Goal: Task Accomplishment & Management: Manage account settings

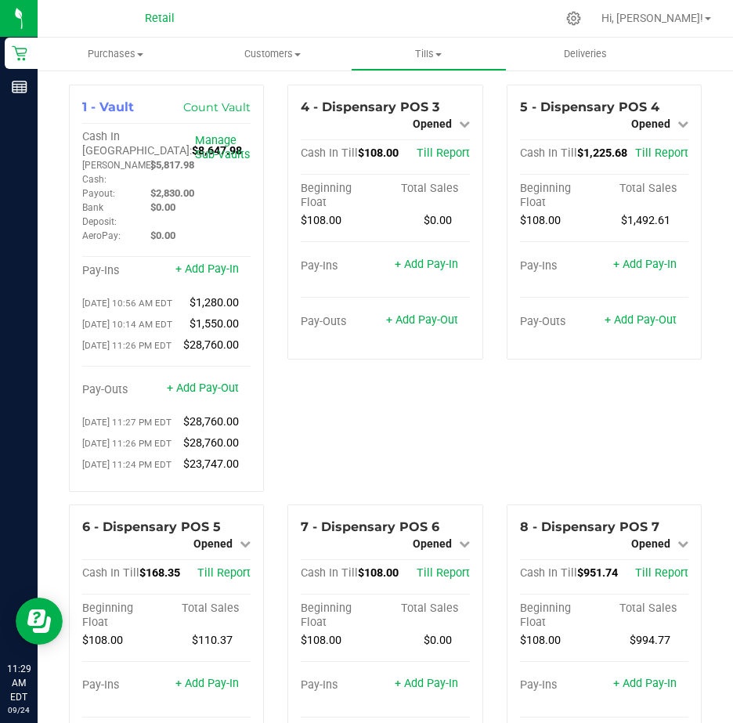
scroll to position [1958, 0]
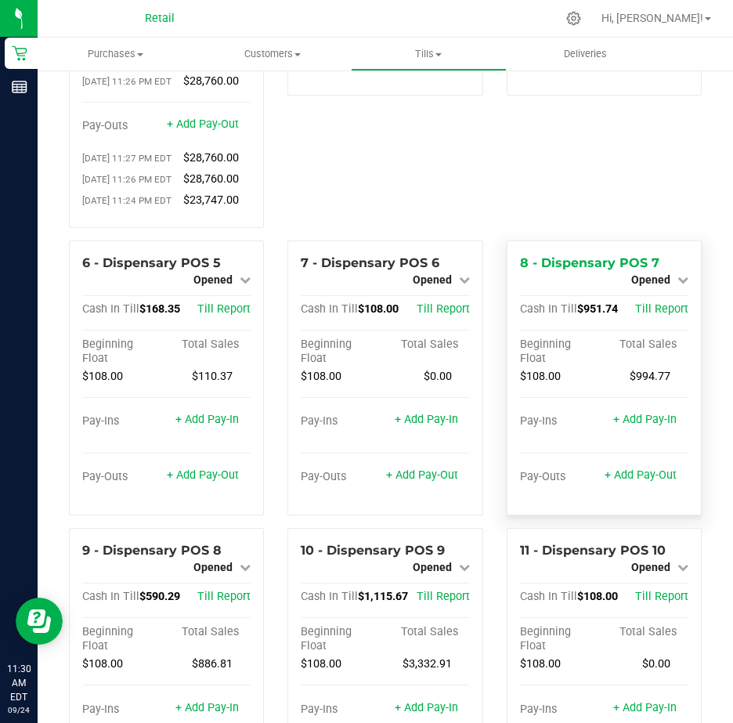
scroll to position [78, 0]
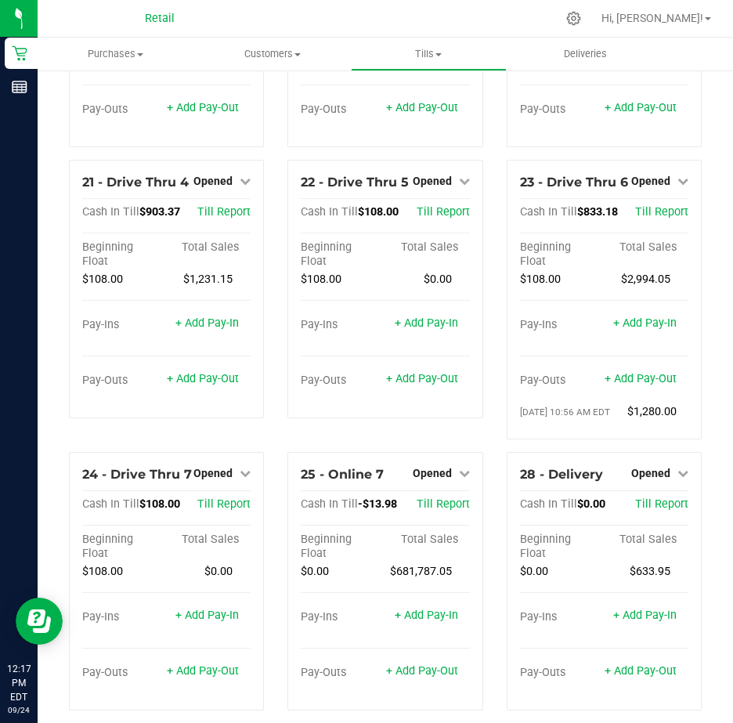
scroll to position [1801, 0]
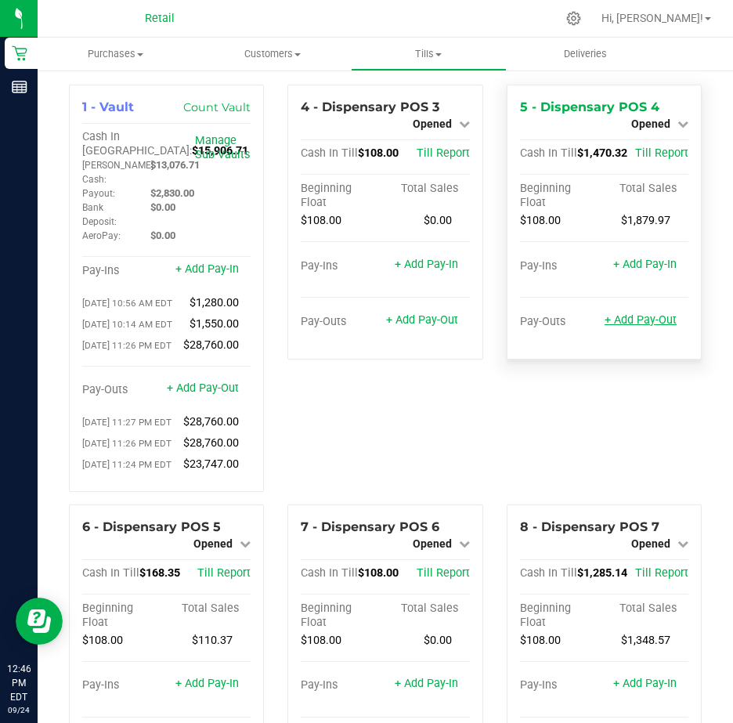
click at [631, 317] on link "+ Add Pay-Out" at bounding box center [641, 319] width 72 height 13
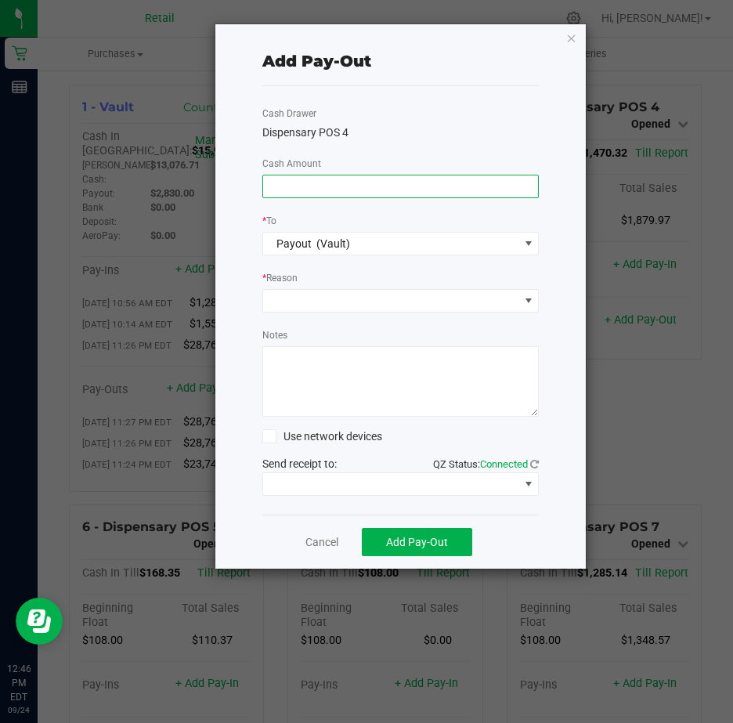
click at [295, 183] on input at bounding box center [401, 186] width 276 height 22
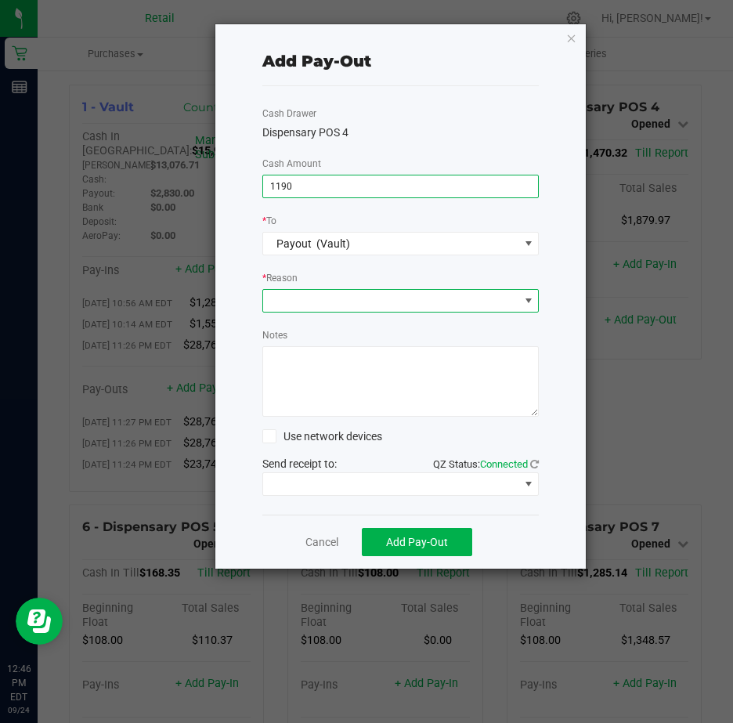
type input "$1,190.00"
click at [527, 298] on span at bounding box center [528, 300] width 13 height 13
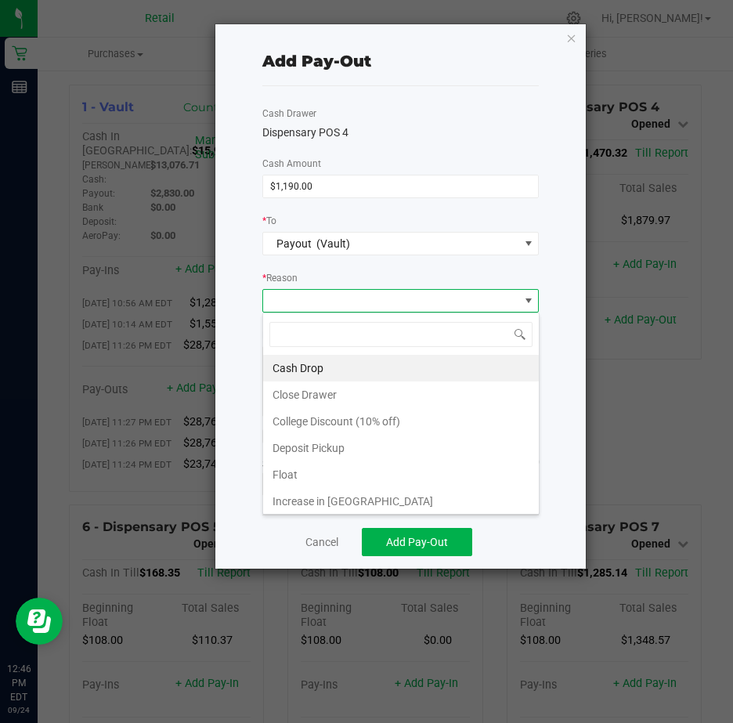
scroll to position [23, 276]
click at [326, 367] on li "Cash Drop" at bounding box center [401, 368] width 276 height 27
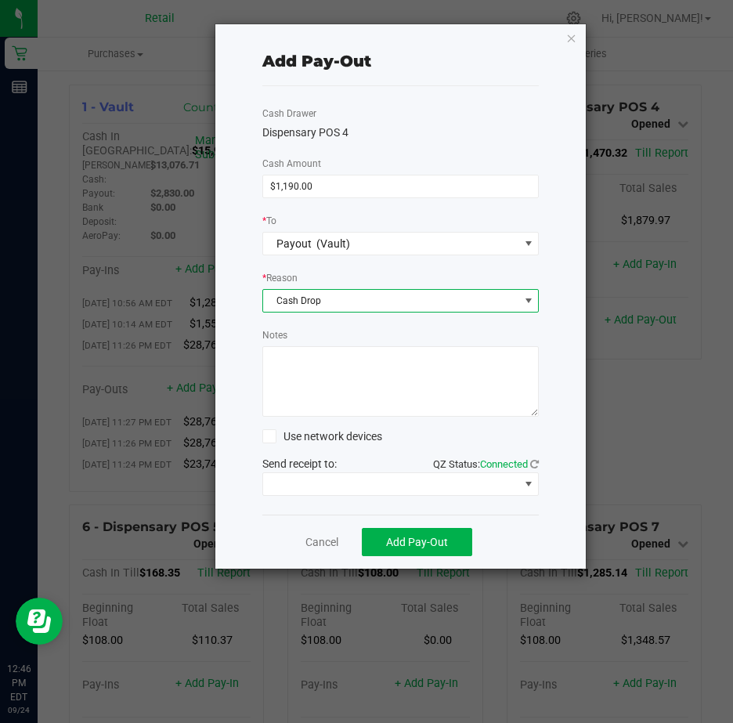
click at [320, 366] on textarea "Notes" at bounding box center [400, 381] width 277 height 70
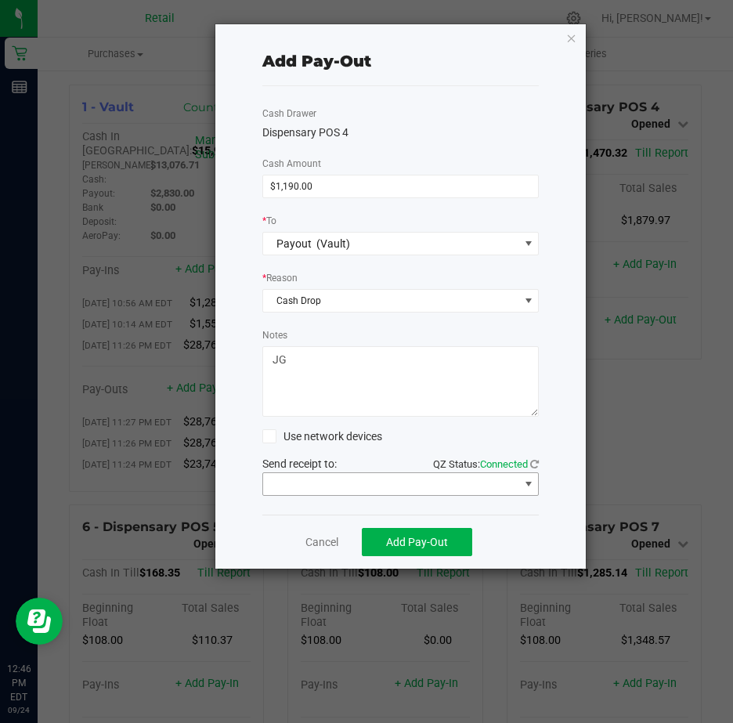
type textarea "JG"
click at [524, 482] on span at bounding box center [528, 484] width 13 height 13
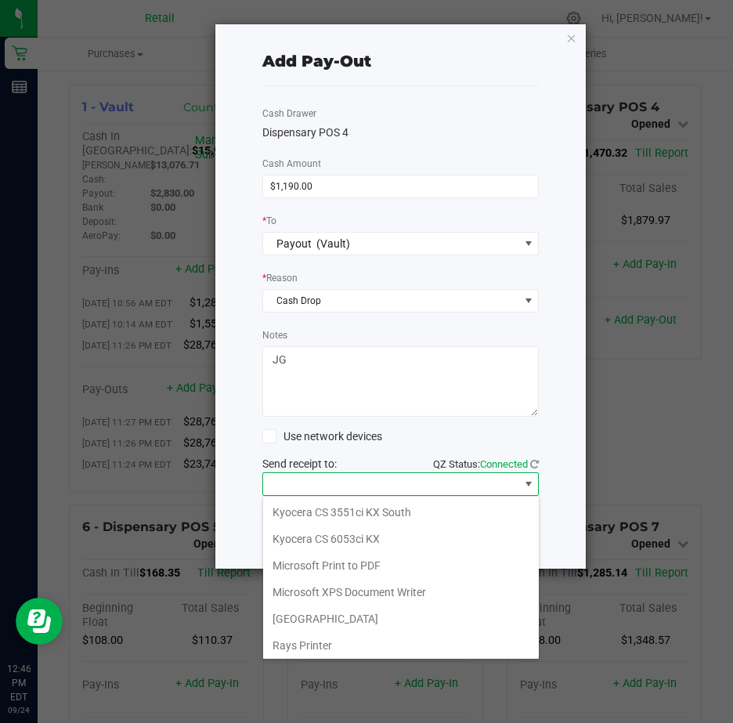
scroll to position [243, 0]
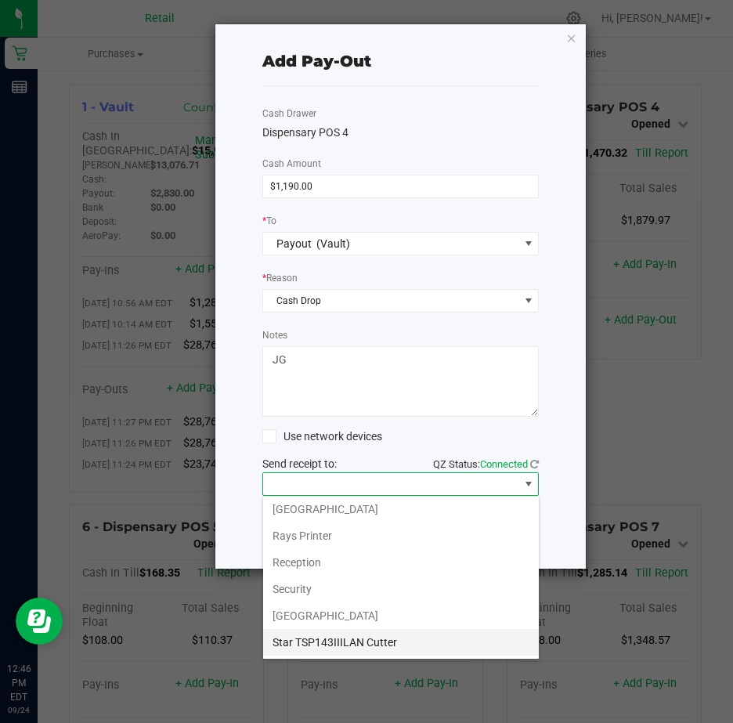
click at [377, 639] on Cutter "Star TSP143IIILAN Cutter" at bounding box center [401, 642] width 276 height 27
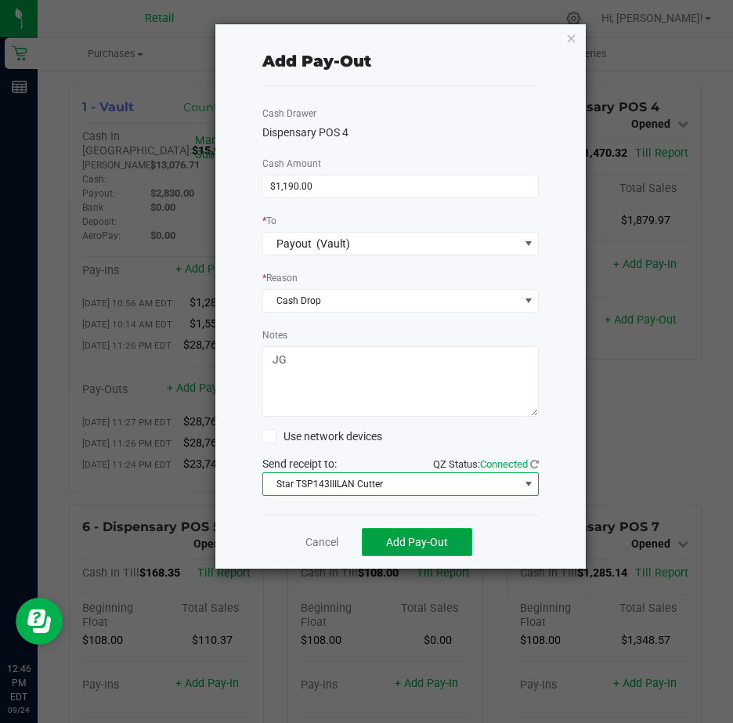
click at [416, 543] on span "Add Pay-Out" at bounding box center [417, 542] width 62 height 13
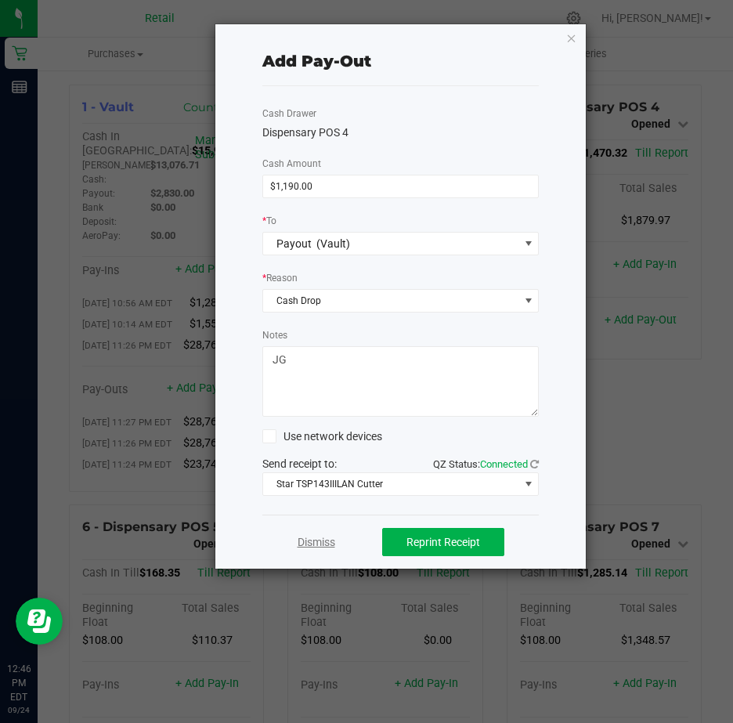
click at [327, 540] on link "Dismiss" at bounding box center [317, 542] width 38 height 16
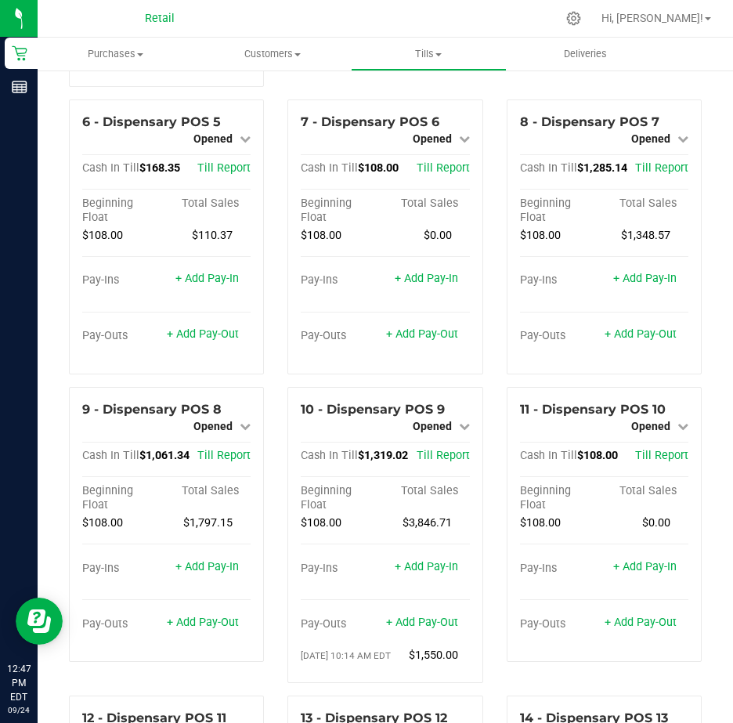
scroll to position [548, 0]
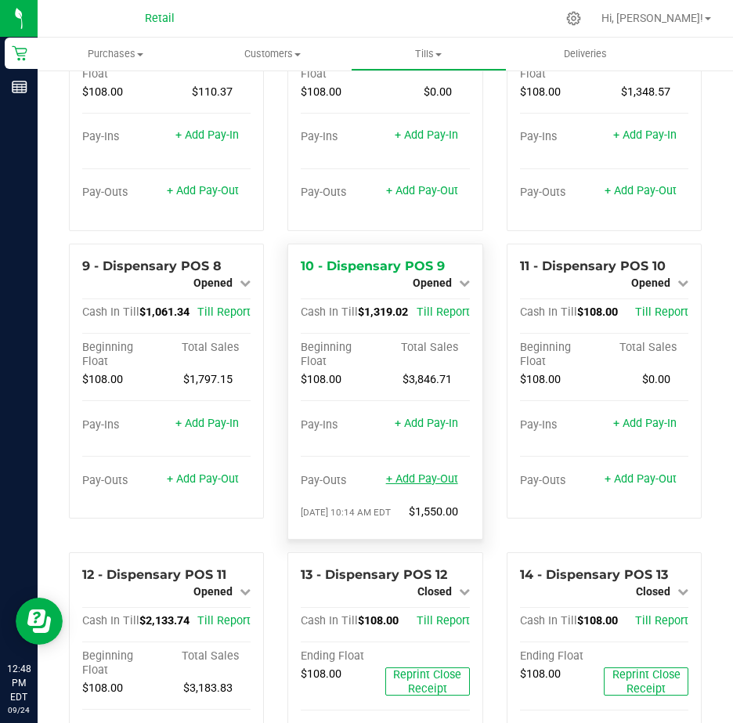
click at [410, 485] on link "+ Add Pay-Out" at bounding box center [422, 478] width 72 height 13
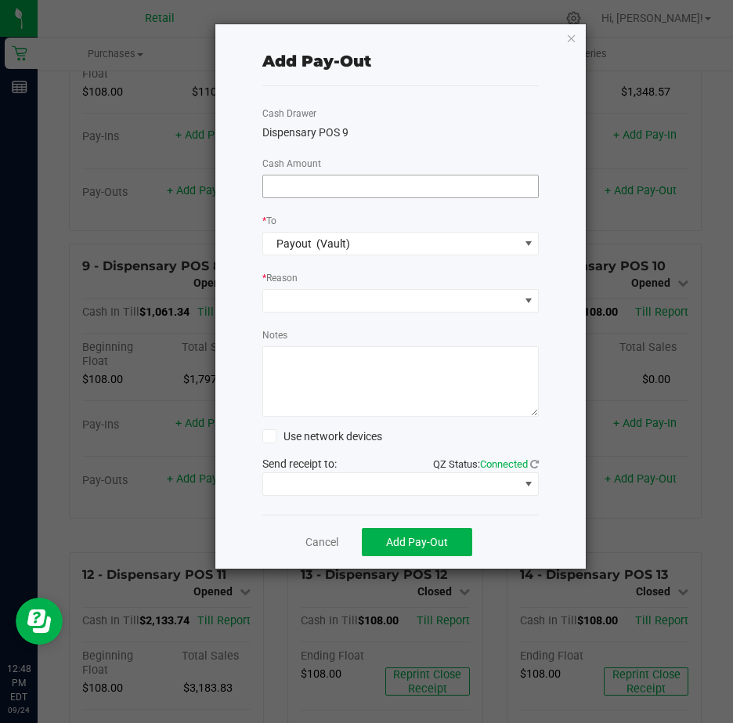
click at [305, 182] on input at bounding box center [401, 186] width 276 height 22
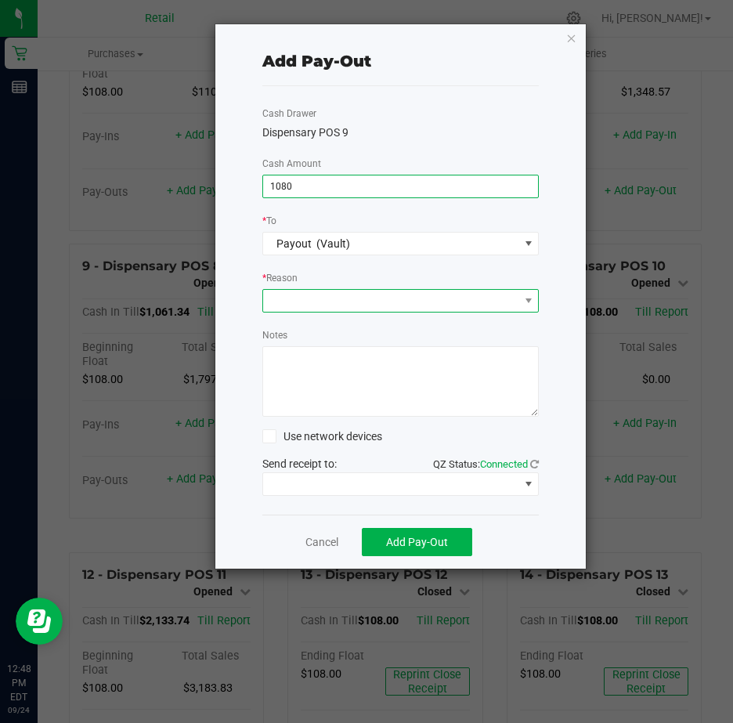
type input "$1,080.00"
click at [291, 299] on span at bounding box center [391, 301] width 256 height 22
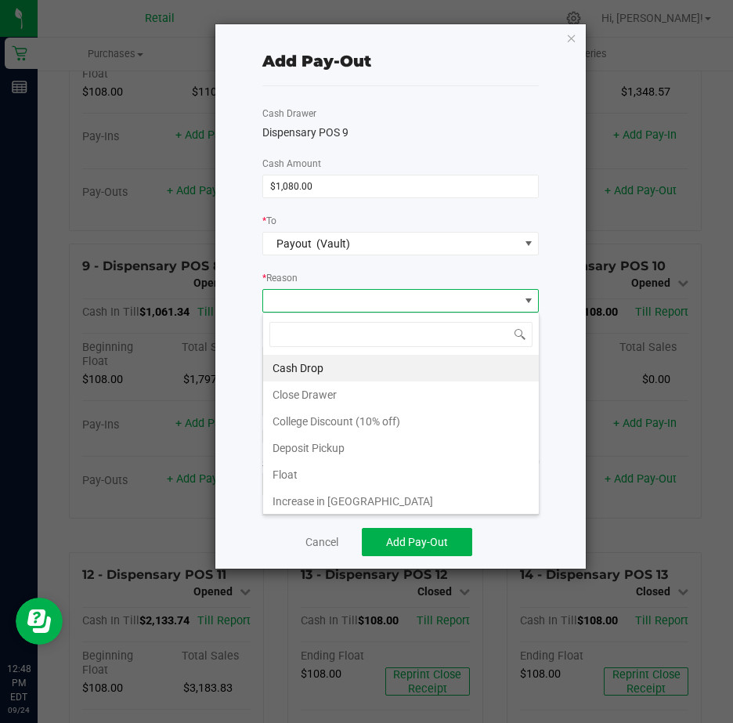
scroll to position [23, 276]
click at [323, 367] on li "Cash Drop" at bounding box center [401, 368] width 276 height 27
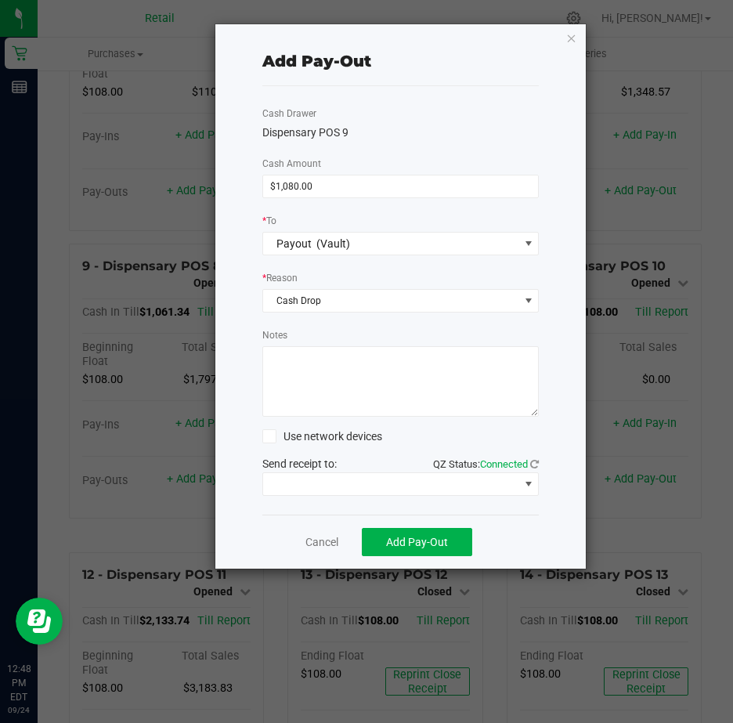
click at [323, 367] on textarea "Notes" at bounding box center [400, 381] width 277 height 70
click at [316, 366] on textarea "Notes" at bounding box center [400, 381] width 277 height 70
type textarea "JG"
click at [529, 481] on span at bounding box center [528, 484] width 13 height 13
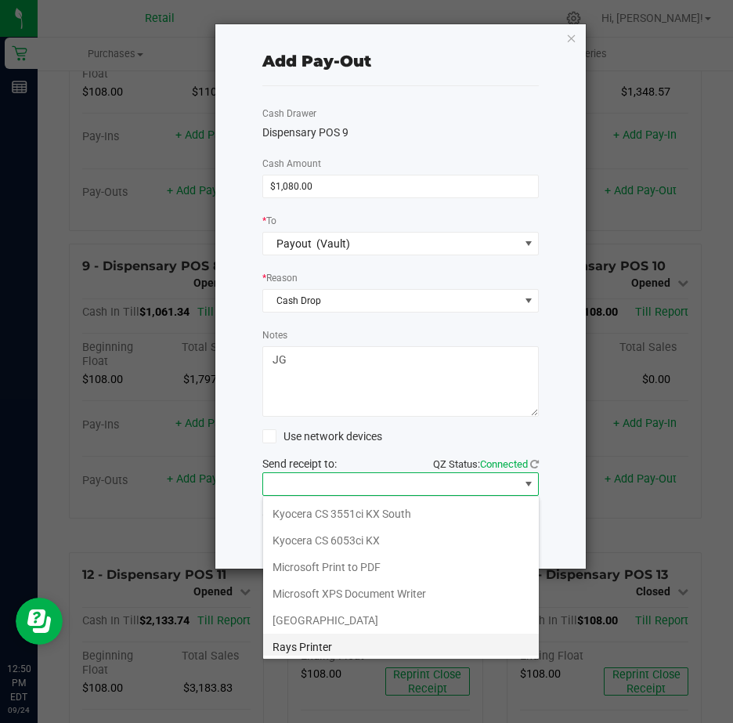
scroll to position [243, 0]
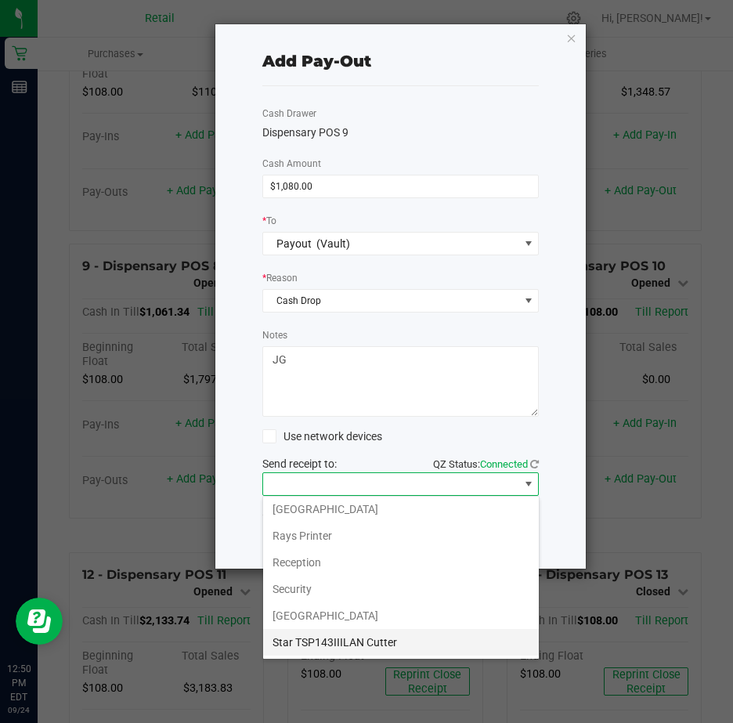
click at [403, 641] on Cutter "Star TSP143IIILAN Cutter" at bounding box center [401, 642] width 276 height 27
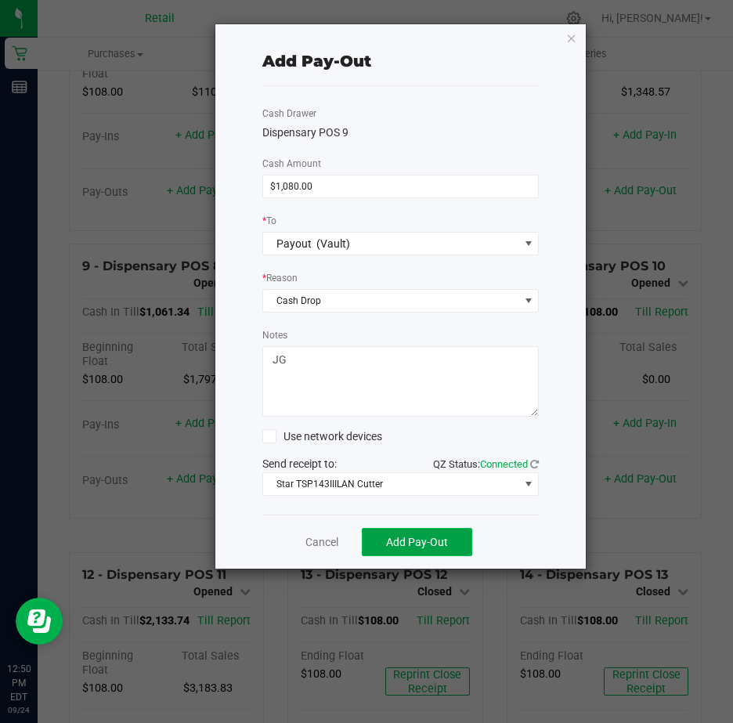
click at [413, 543] on span "Add Pay-Out" at bounding box center [417, 542] width 62 height 13
drag, startPoint x: 313, startPoint y: 545, endPoint x: 337, endPoint y: 544, distance: 23.5
click at [313, 544] on link "Dismiss" at bounding box center [317, 542] width 38 height 16
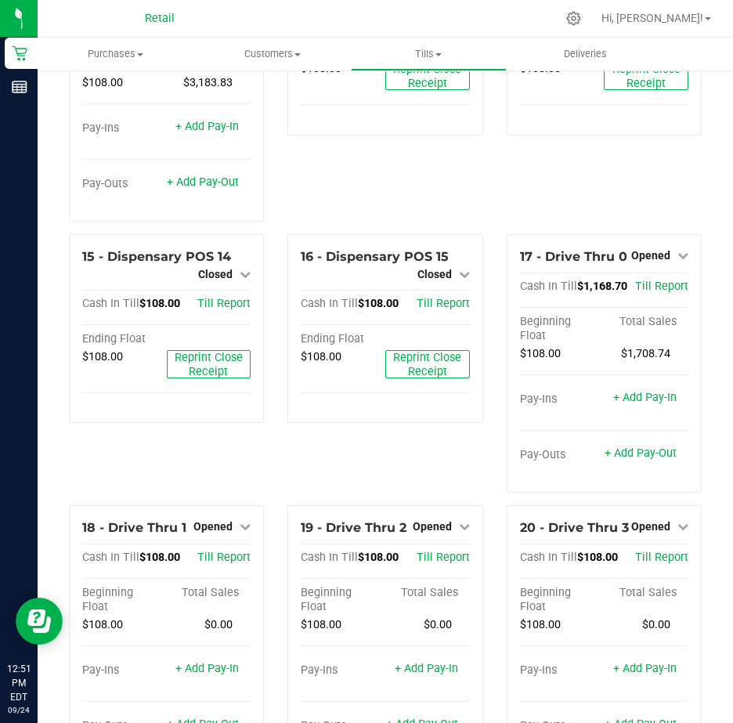
scroll to position [940, 0]
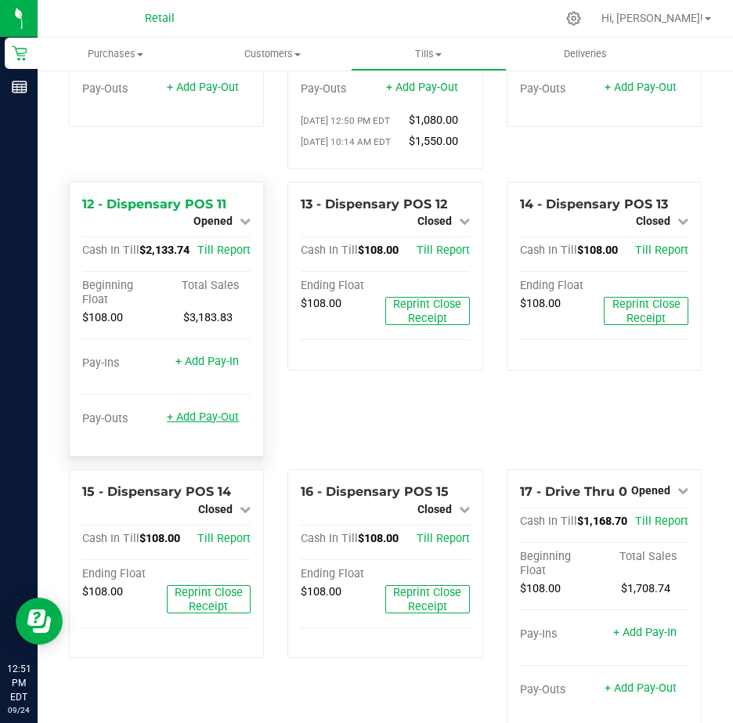
click at [190, 424] on link "+ Add Pay-Out" at bounding box center [203, 416] width 72 height 13
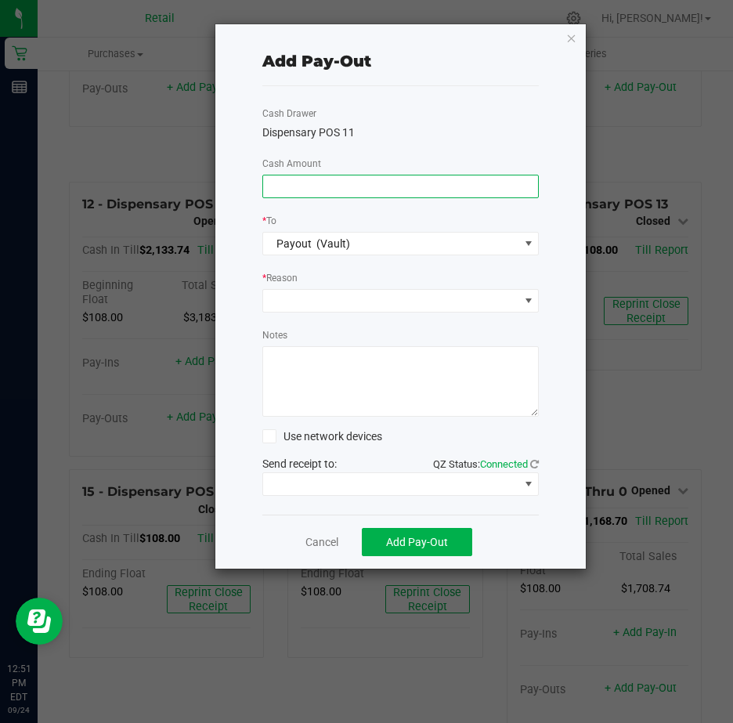
click at [330, 182] on input at bounding box center [401, 186] width 276 height 22
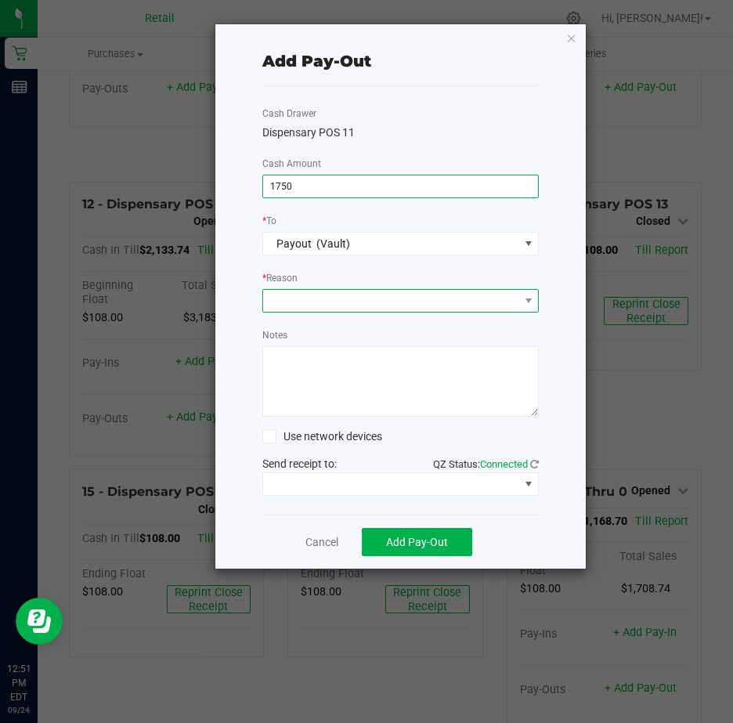
type input "$1,750.00"
drag, startPoint x: 292, startPoint y: 295, endPoint x: 318, endPoint y: 306, distance: 28.1
click at [292, 295] on span at bounding box center [391, 301] width 256 height 22
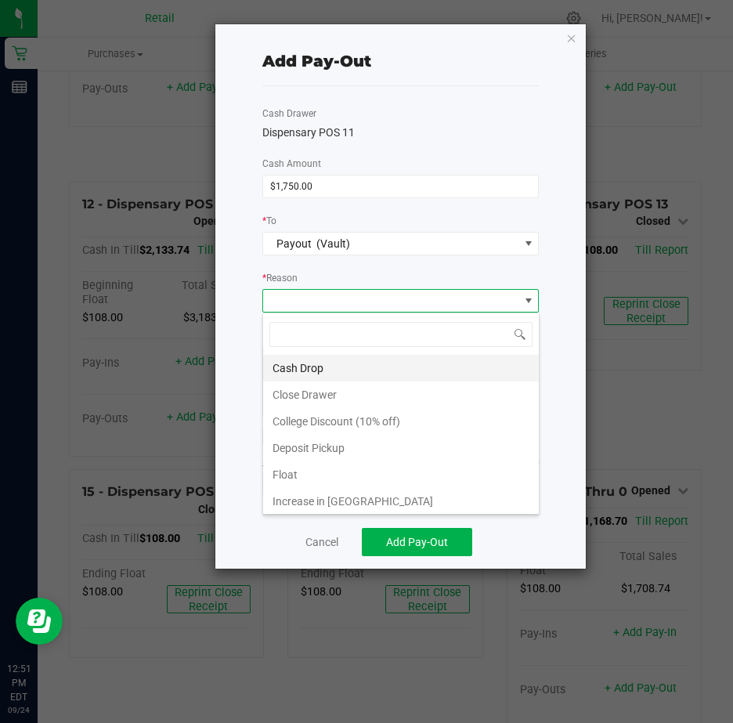
scroll to position [23, 276]
click at [305, 366] on li "Cash Drop" at bounding box center [401, 368] width 276 height 27
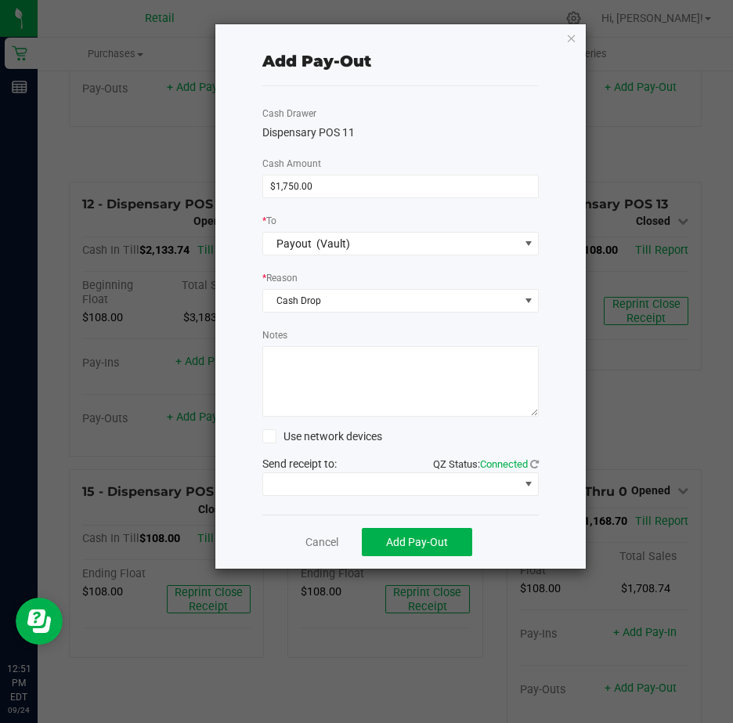
click at [305, 366] on textarea "Notes" at bounding box center [400, 381] width 277 height 70
type textarea "JG"
click at [529, 482] on span at bounding box center [528, 484] width 13 height 13
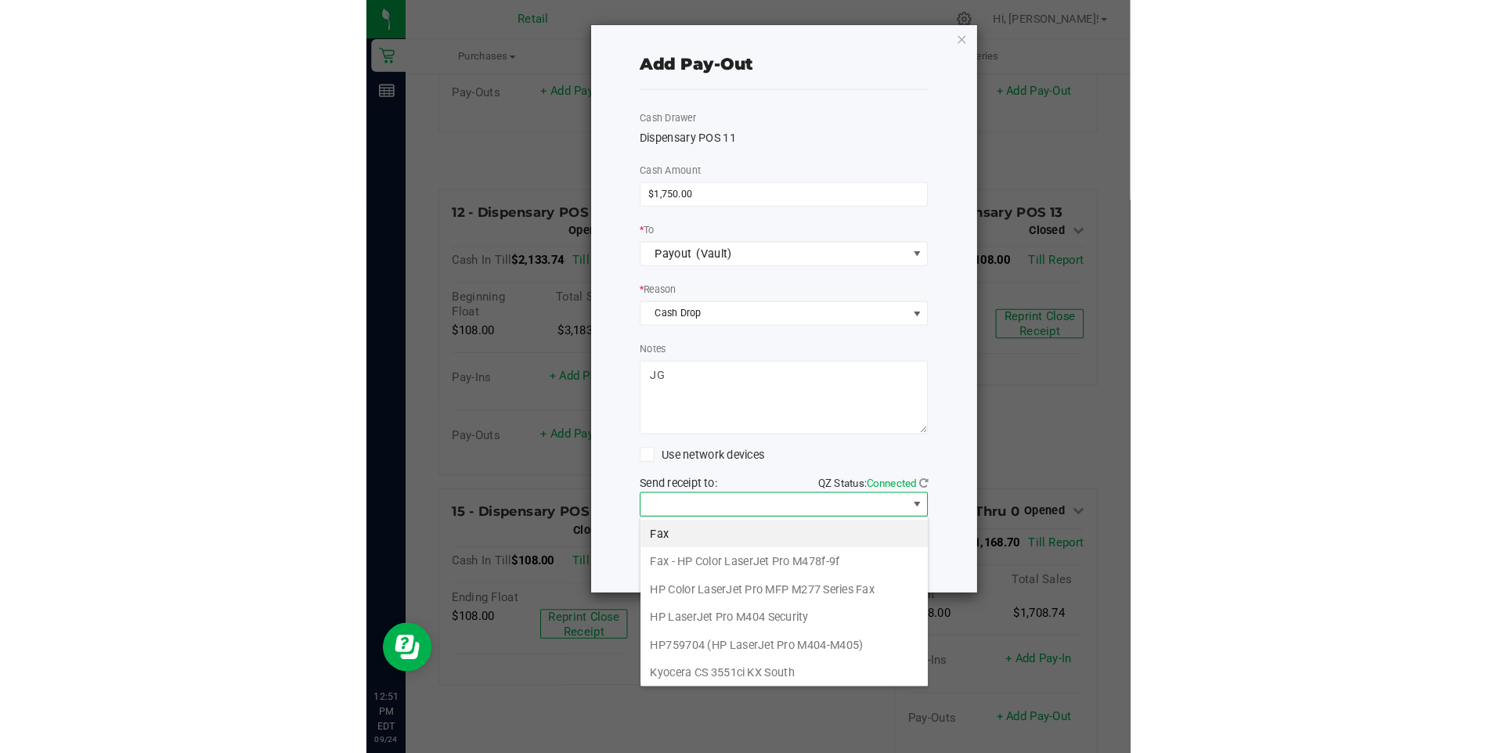
scroll to position [243, 0]
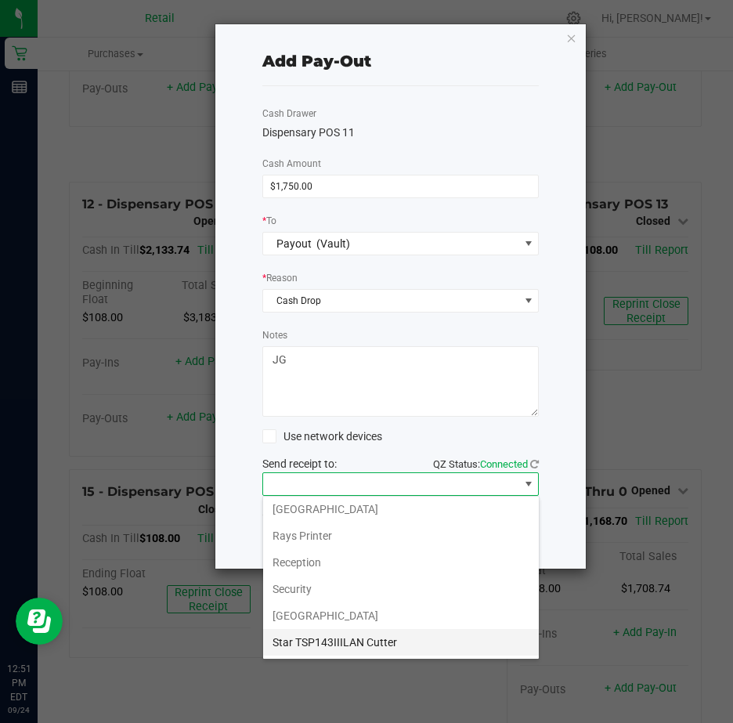
click at [395, 643] on Cutter "Star TSP143IIILAN Cutter" at bounding box center [401, 642] width 276 height 27
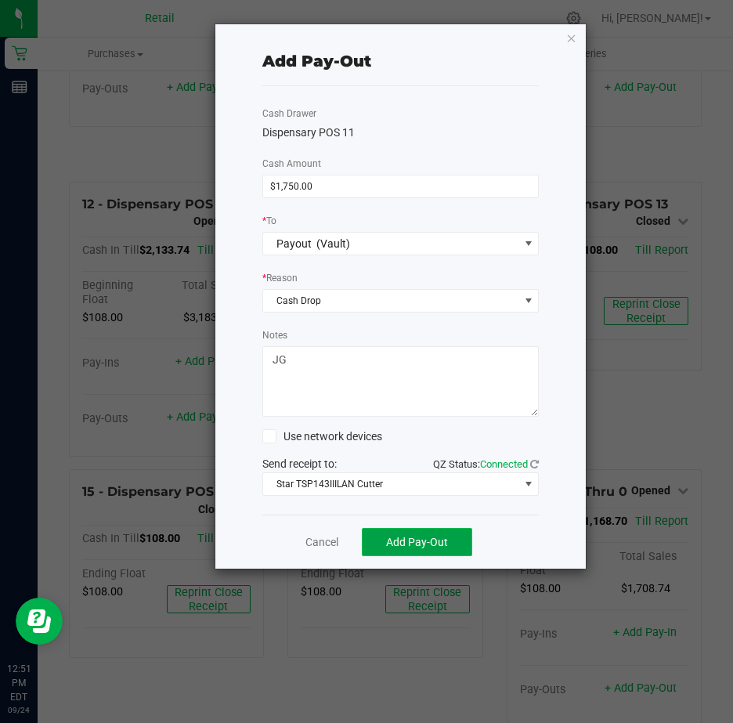
click at [428, 539] on span "Add Pay-Out" at bounding box center [417, 542] width 62 height 13
click at [321, 538] on link "Dismiss" at bounding box center [317, 542] width 38 height 16
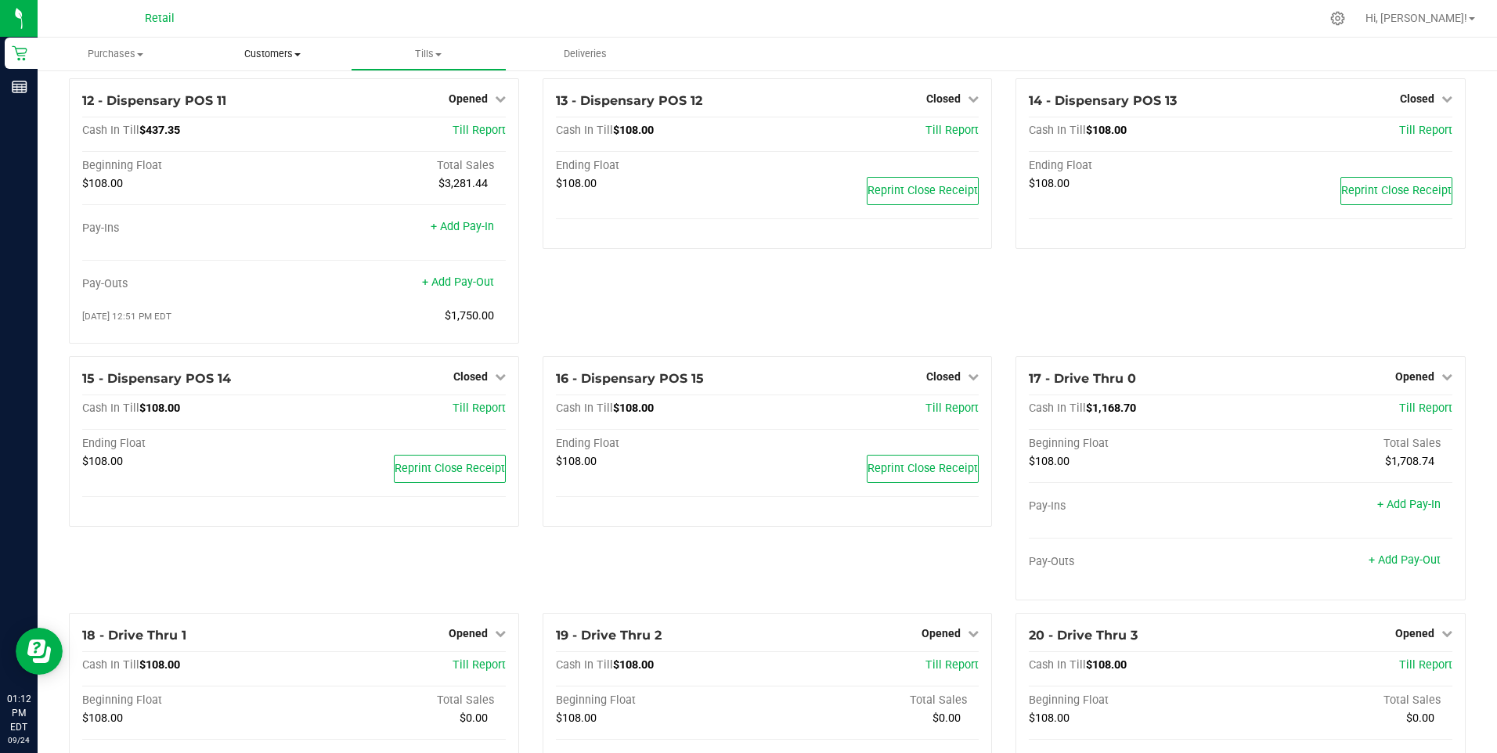
click at [290, 52] on span "Customers" at bounding box center [272, 54] width 155 height 14
click at [271, 92] on span "All customers" at bounding box center [250, 94] width 113 height 13
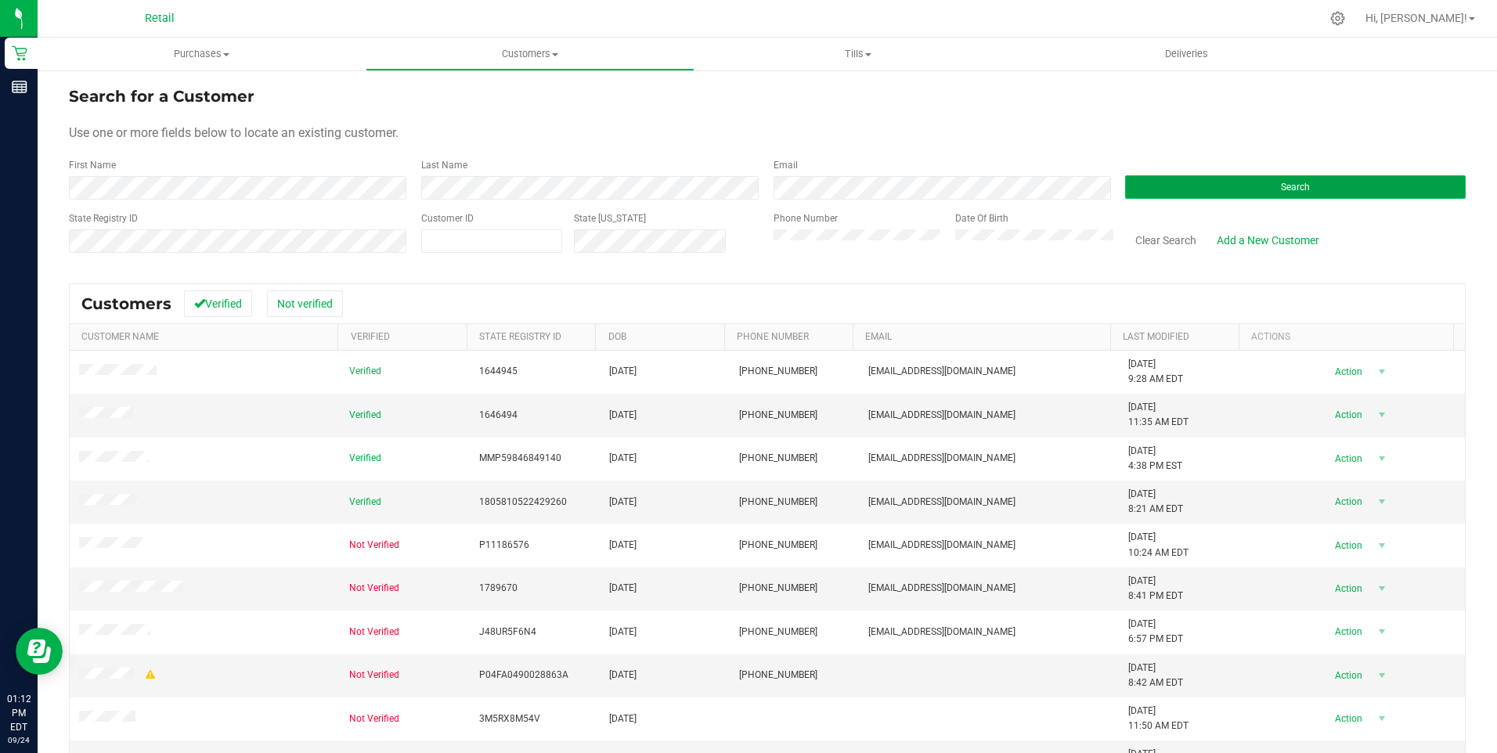
click at [732, 182] on button "Search" at bounding box center [1295, 186] width 341 height 23
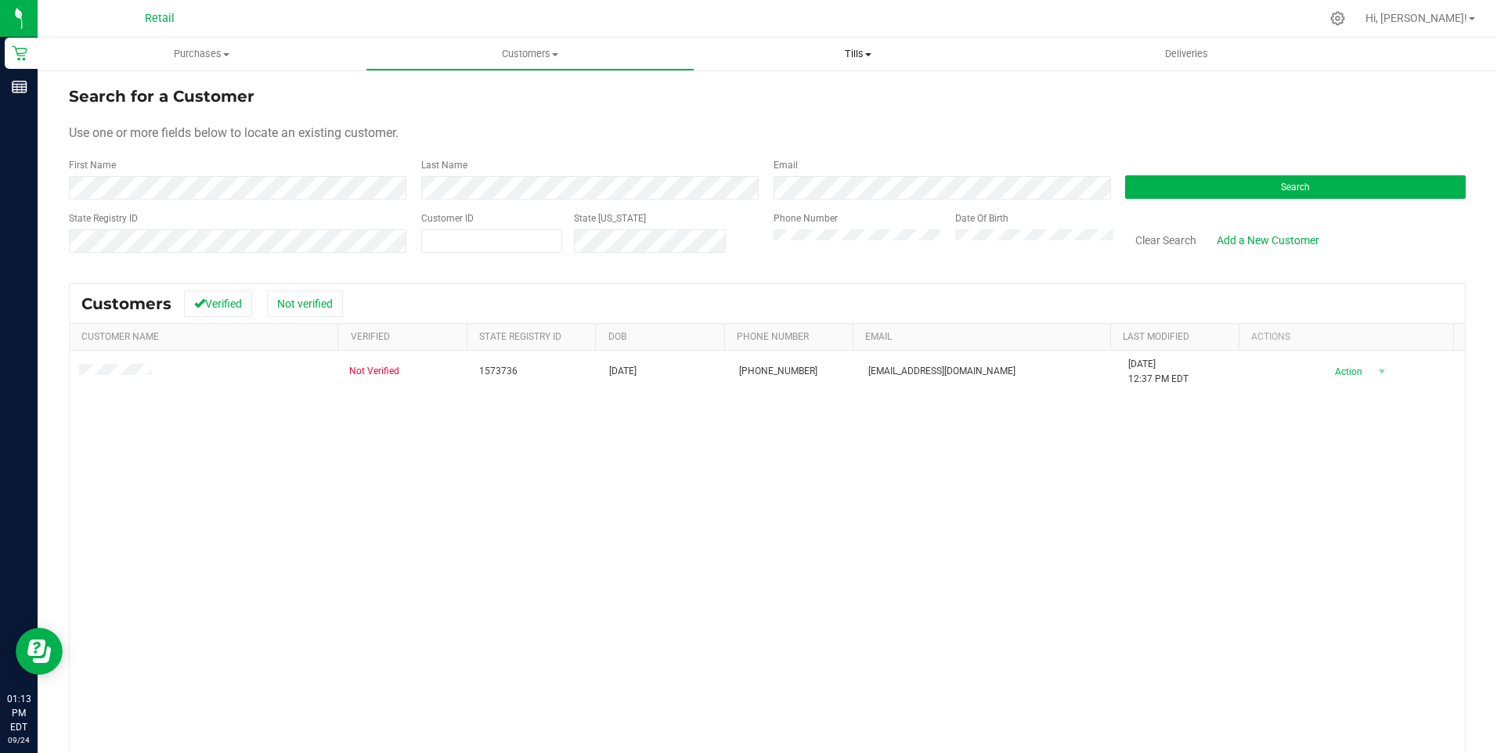
click at [732, 54] on span at bounding box center [868, 54] width 6 height 3
click at [732, 92] on span "Manage tills" at bounding box center [748, 94] width 106 height 13
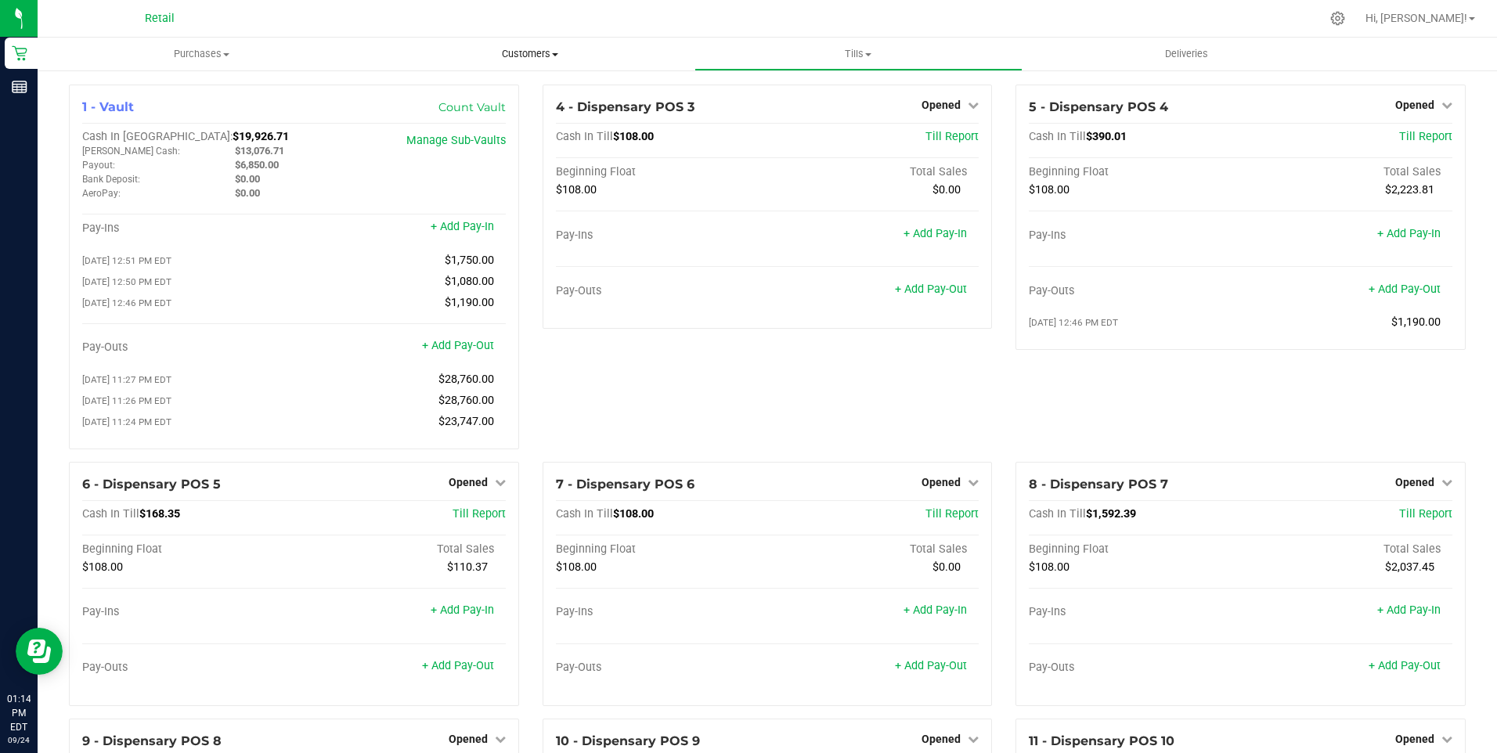
click at [529, 48] on span "Customers" at bounding box center [529, 54] width 327 height 14
click at [424, 93] on span "All customers" at bounding box center [422, 94] width 113 height 13
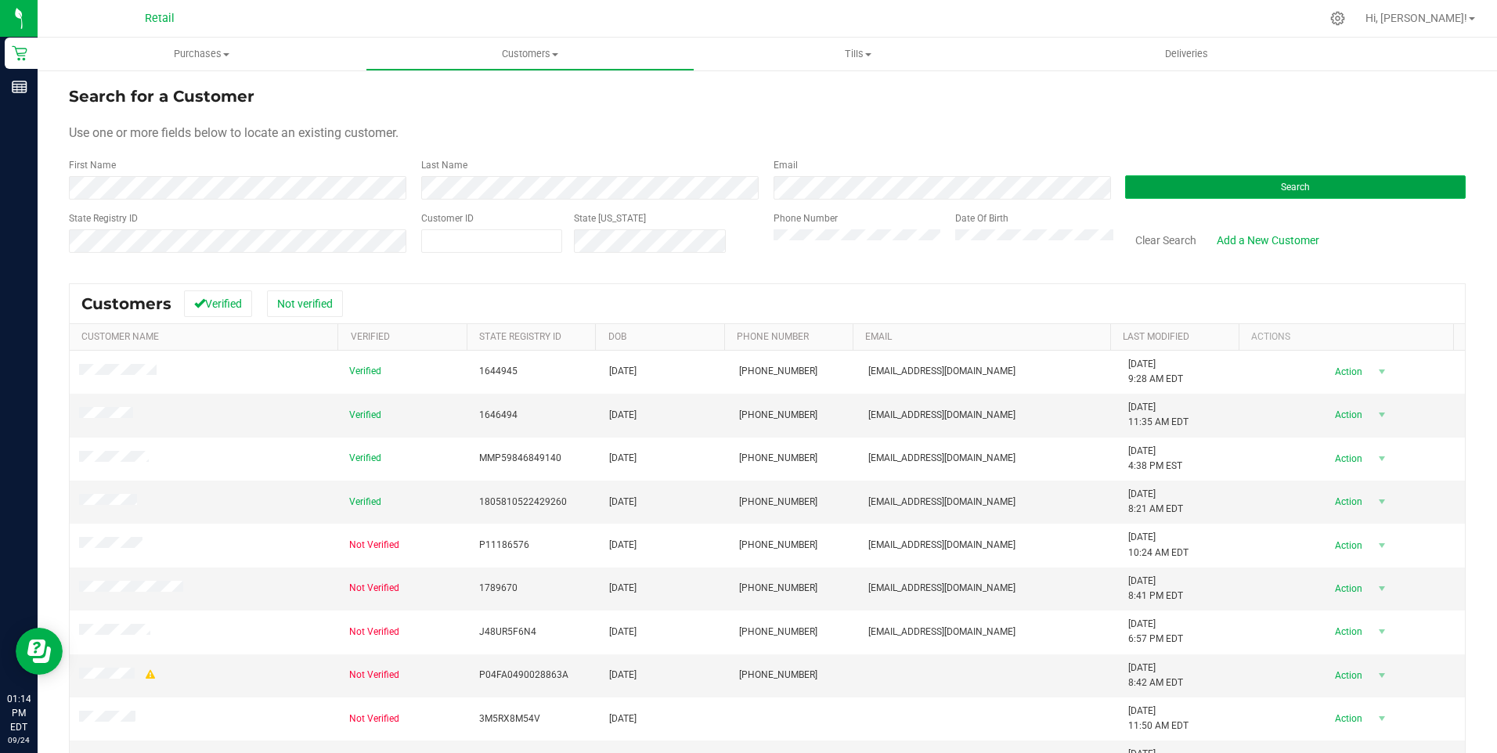
click at [732, 188] on button "Search" at bounding box center [1295, 186] width 341 height 23
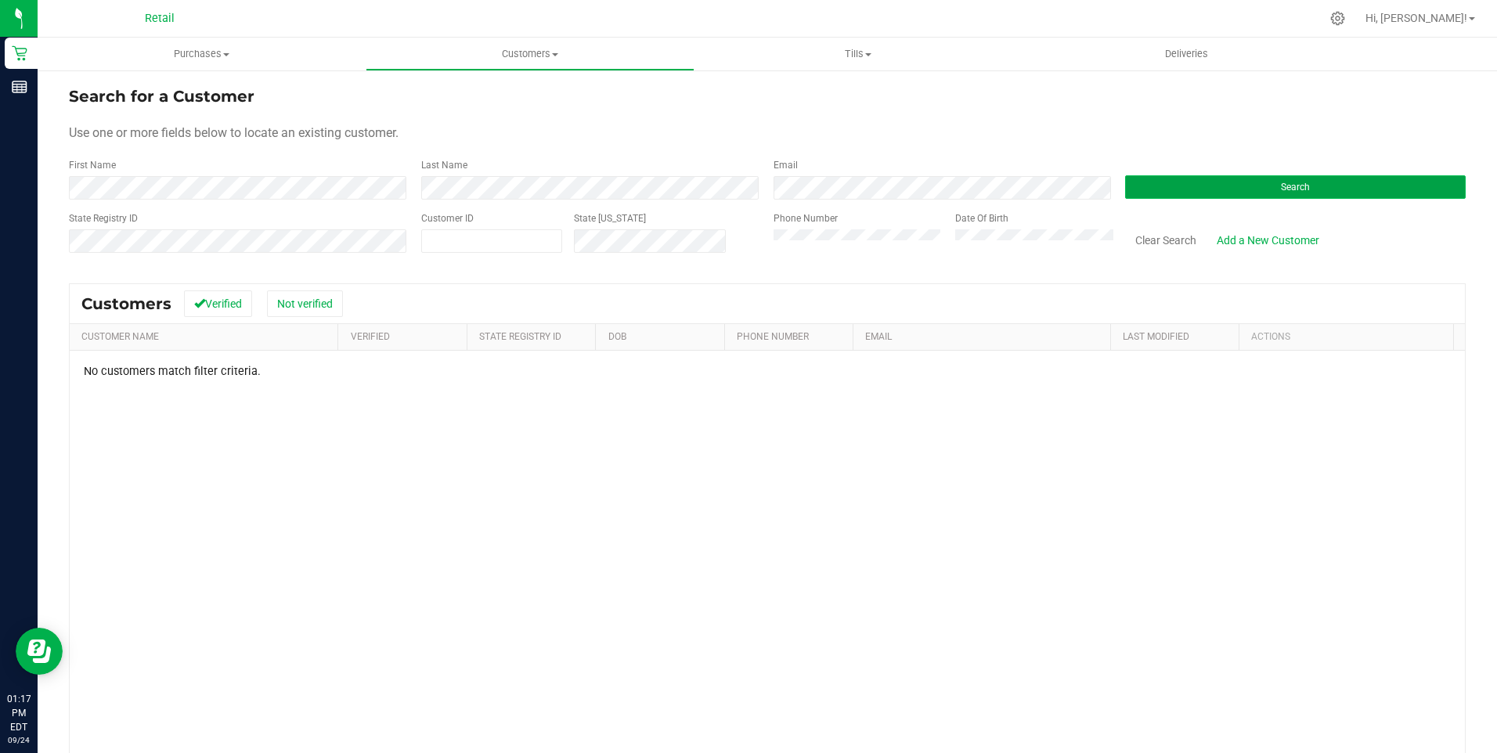
click at [732, 185] on span "Search" at bounding box center [1295, 187] width 29 height 11
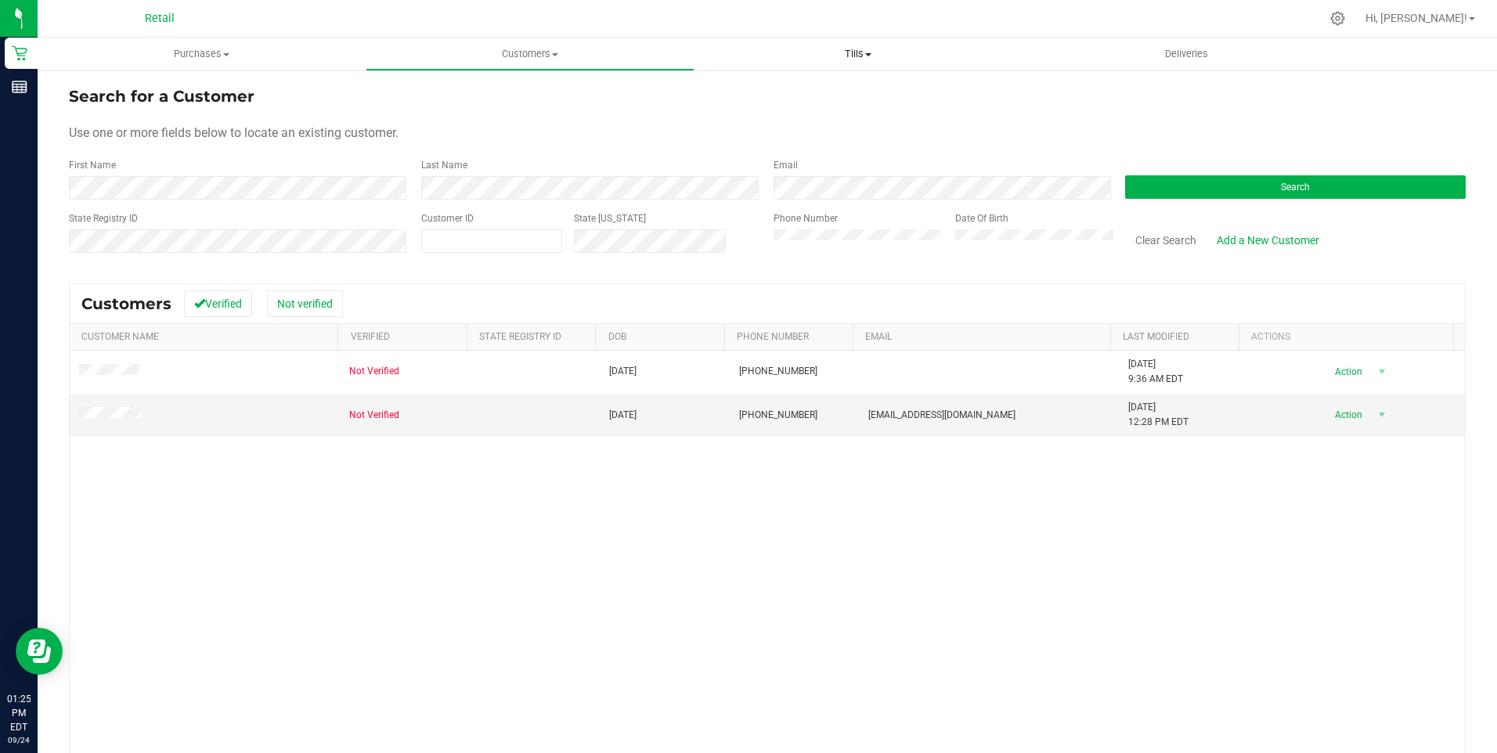
click at [732, 53] on span at bounding box center [868, 54] width 6 height 3
click at [732, 93] on span "Manage tills" at bounding box center [748, 94] width 106 height 13
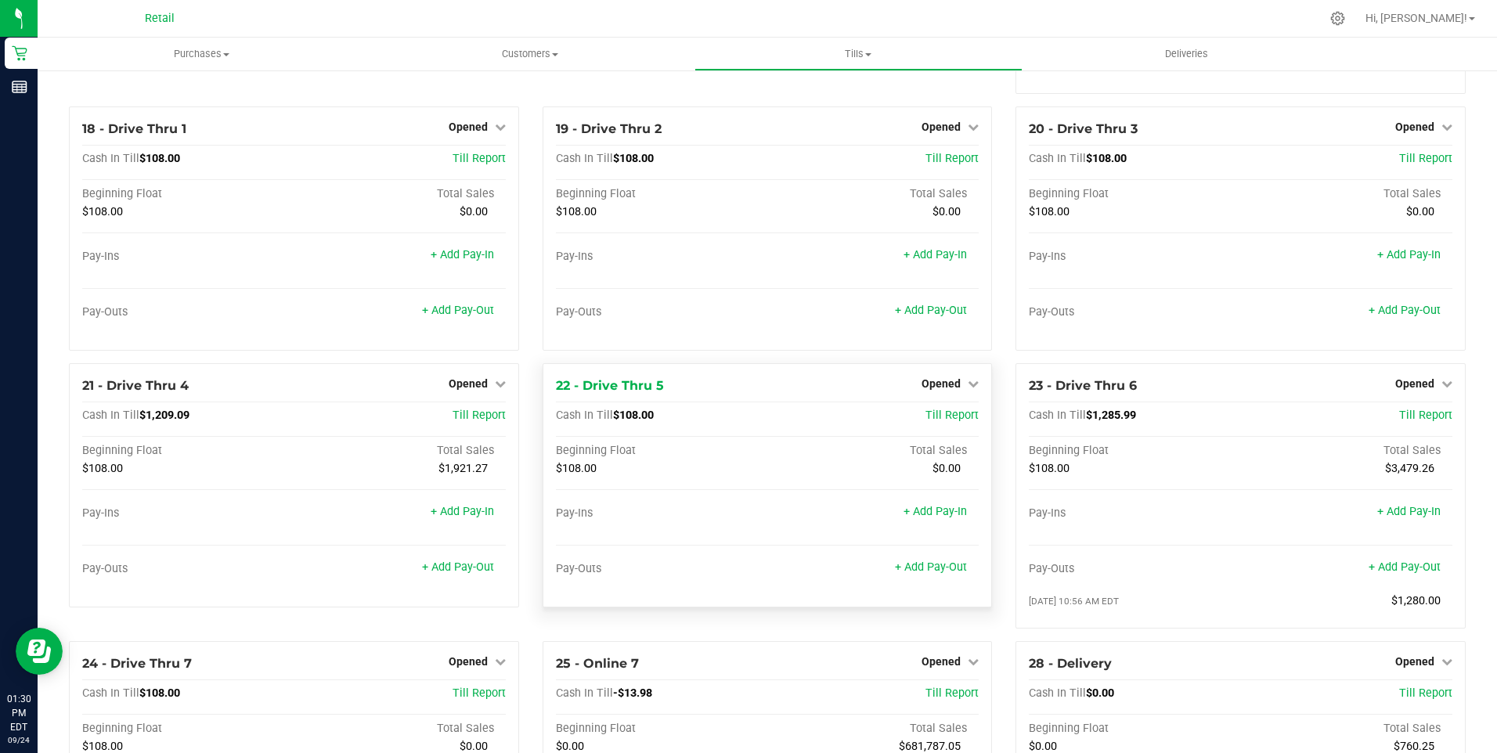
scroll to position [1488, 0]
